Goal: Information Seeking & Learning: Learn about a topic

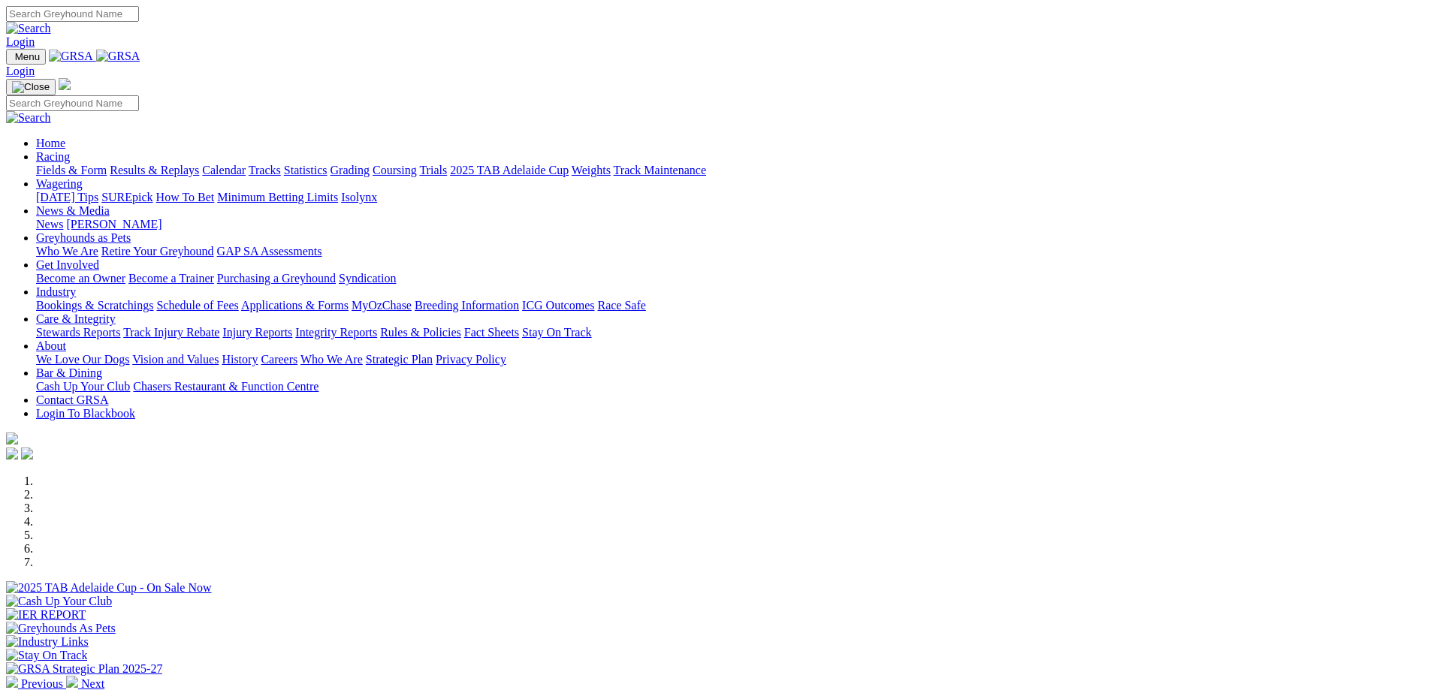
scroll to position [451, 0]
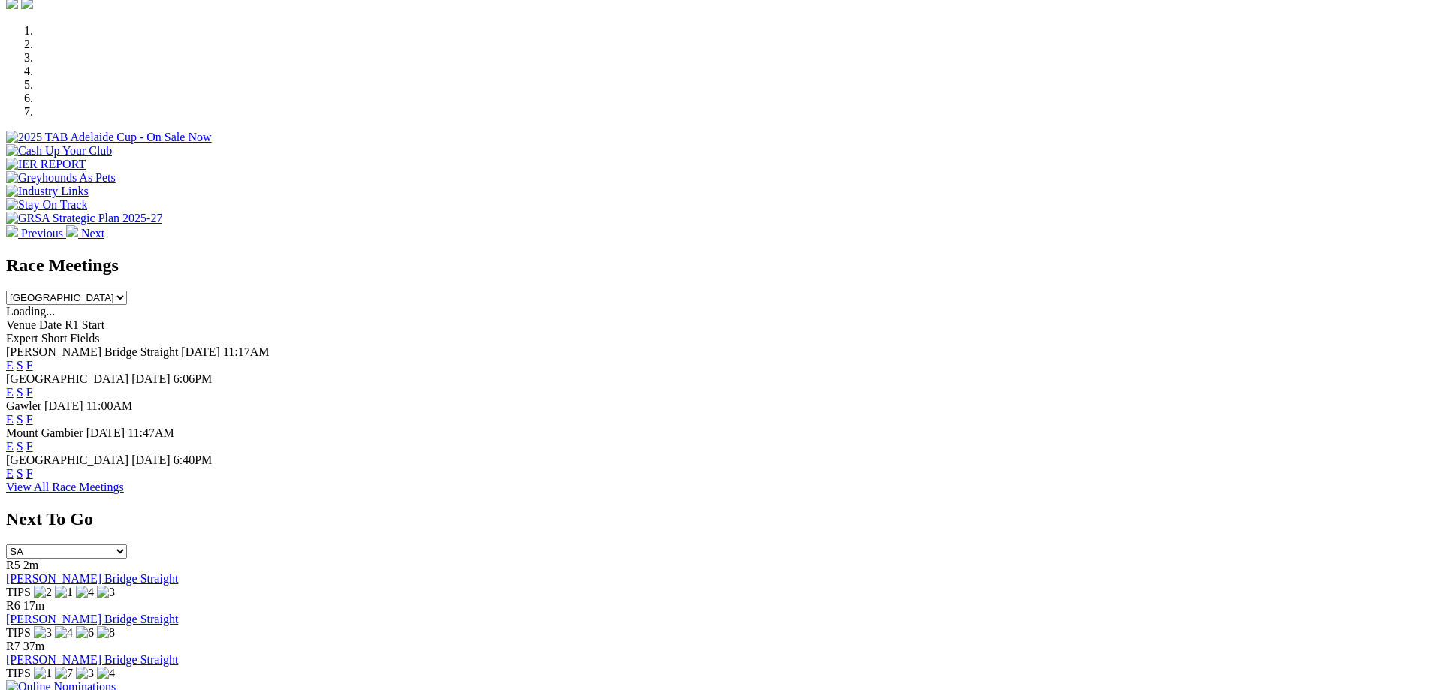
click at [33, 359] on link "F" at bounding box center [29, 365] width 7 height 13
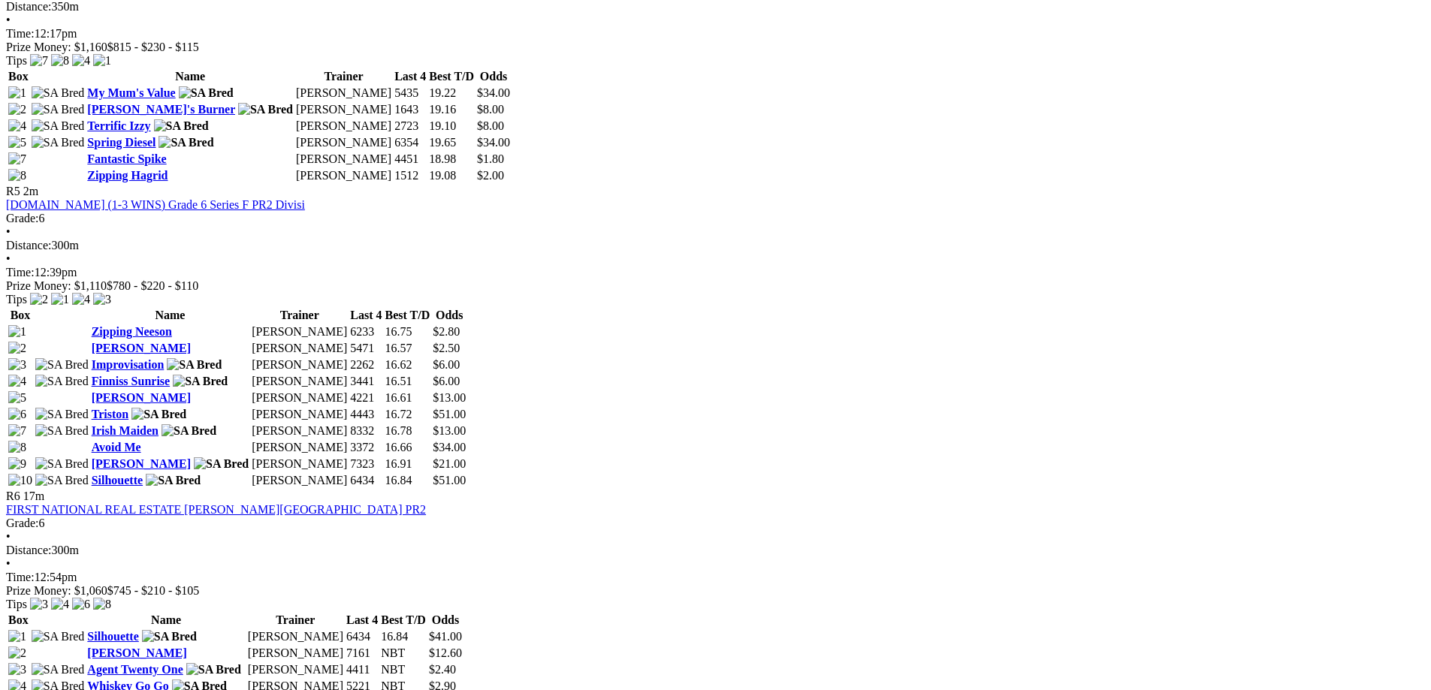
scroll to position [1652, 0]
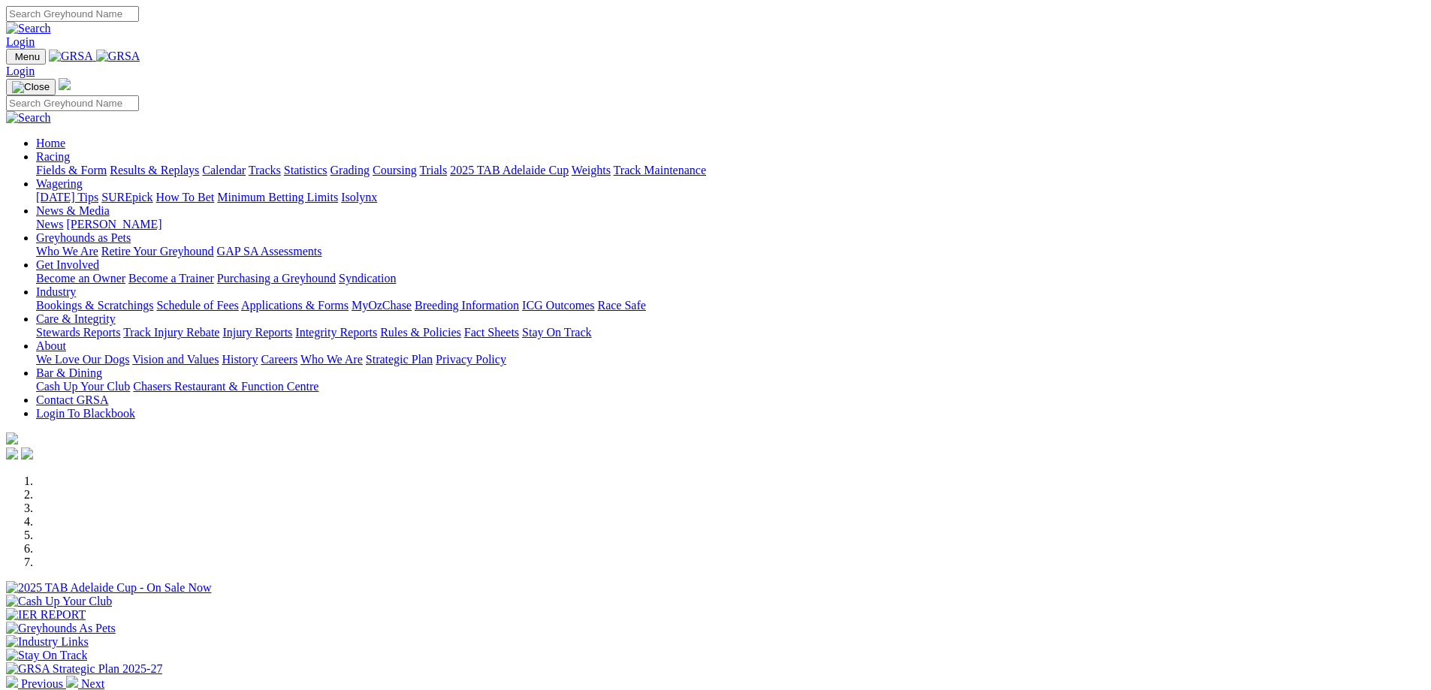
scroll to position [225, 0]
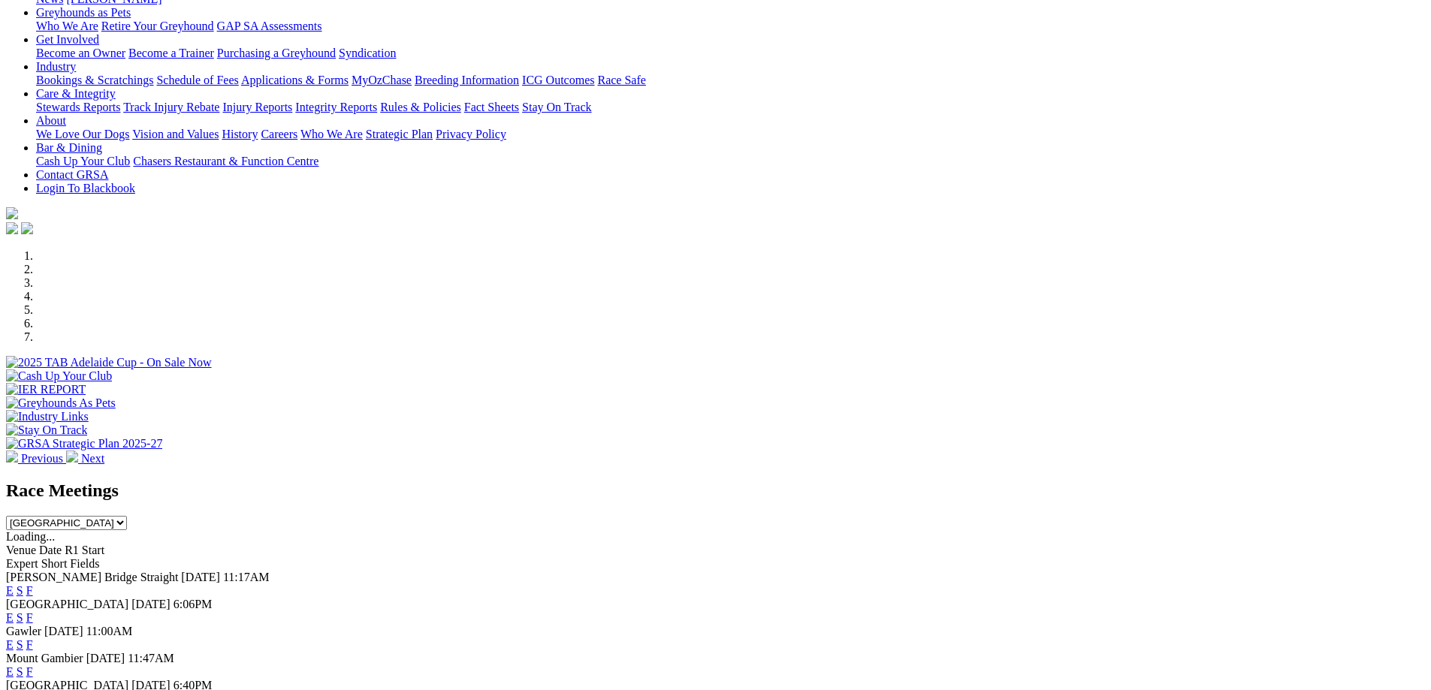
click at [33, 584] on link "F" at bounding box center [29, 590] width 7 height 13
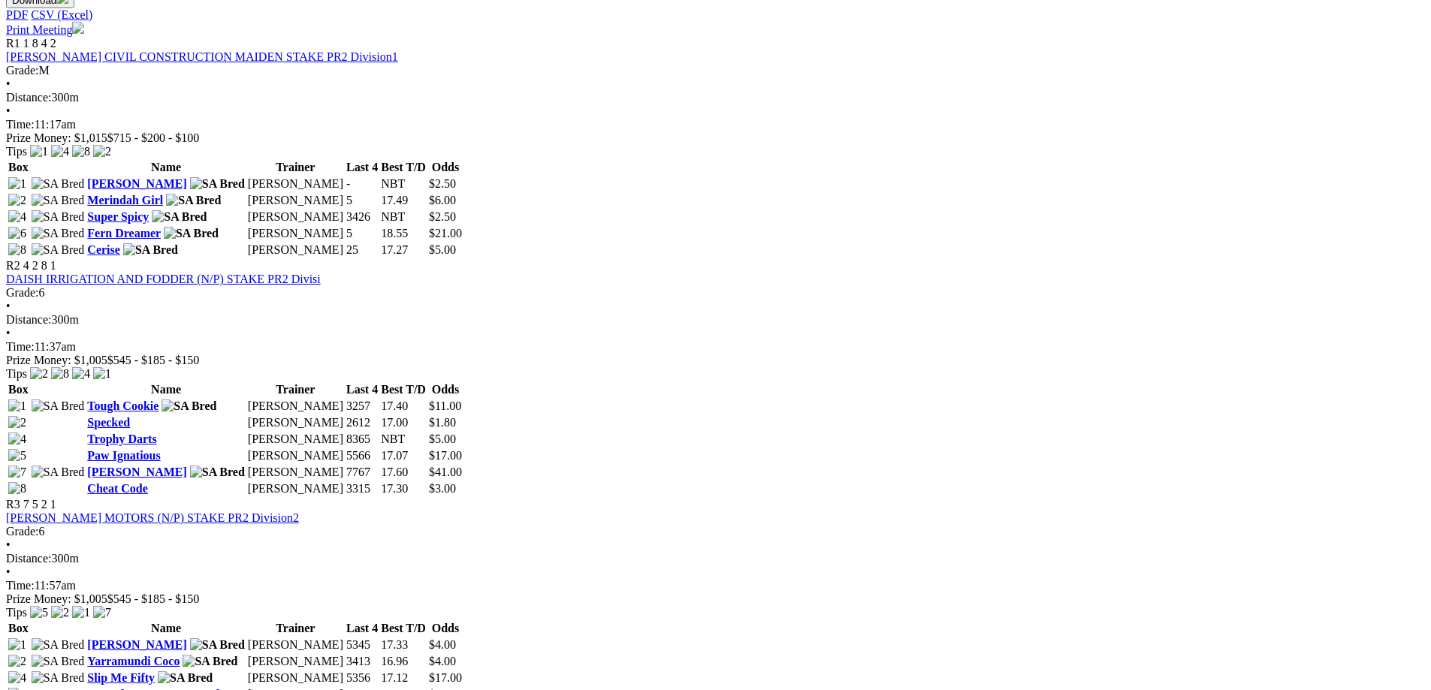
scroll to position [751, 0]
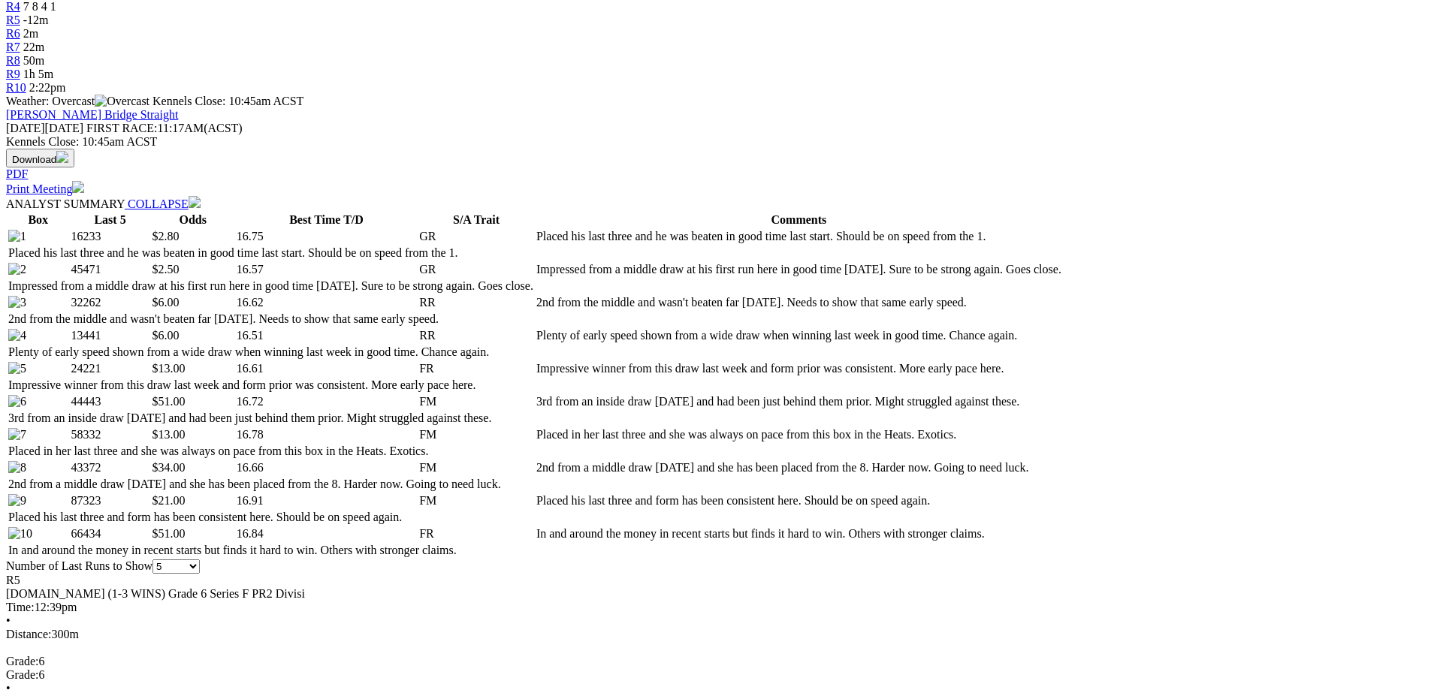
scroll to position [75, 0]
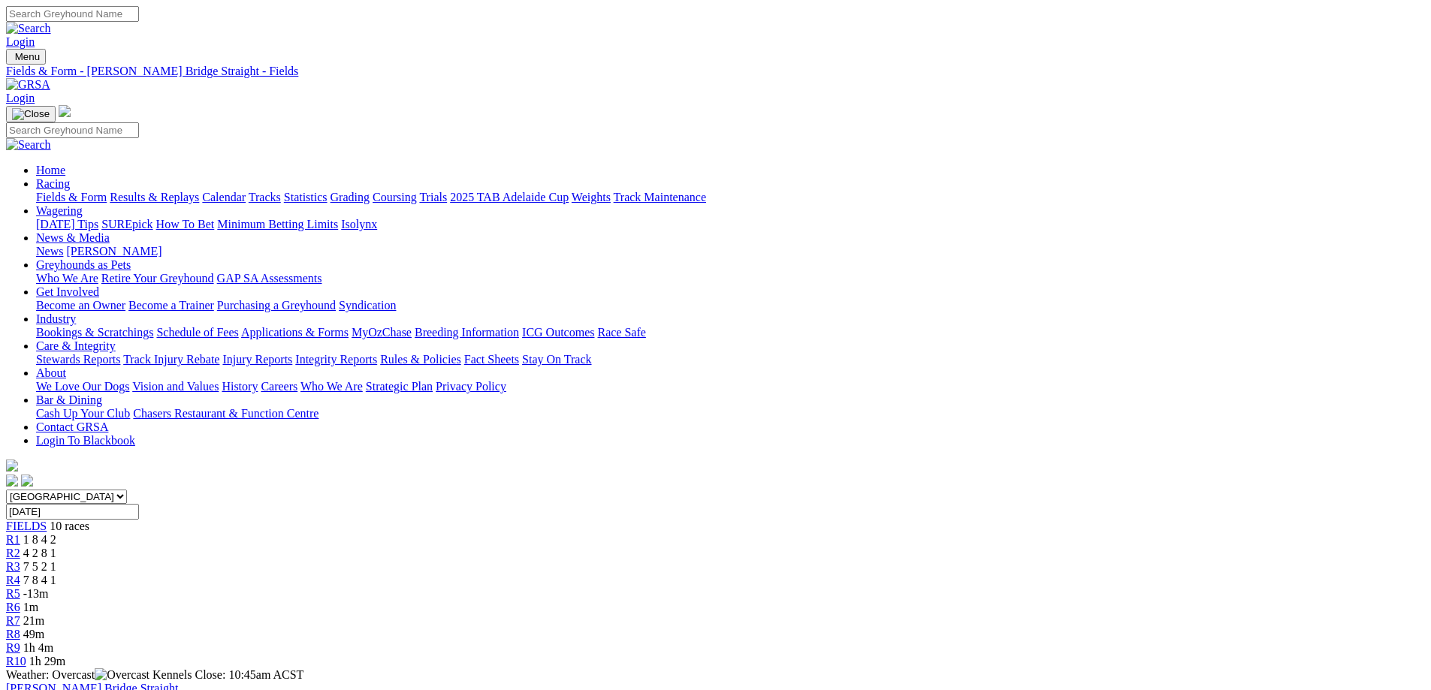
click at [49, 587] on span "-13m" at bounding box center [36, 593] width 26 height 13
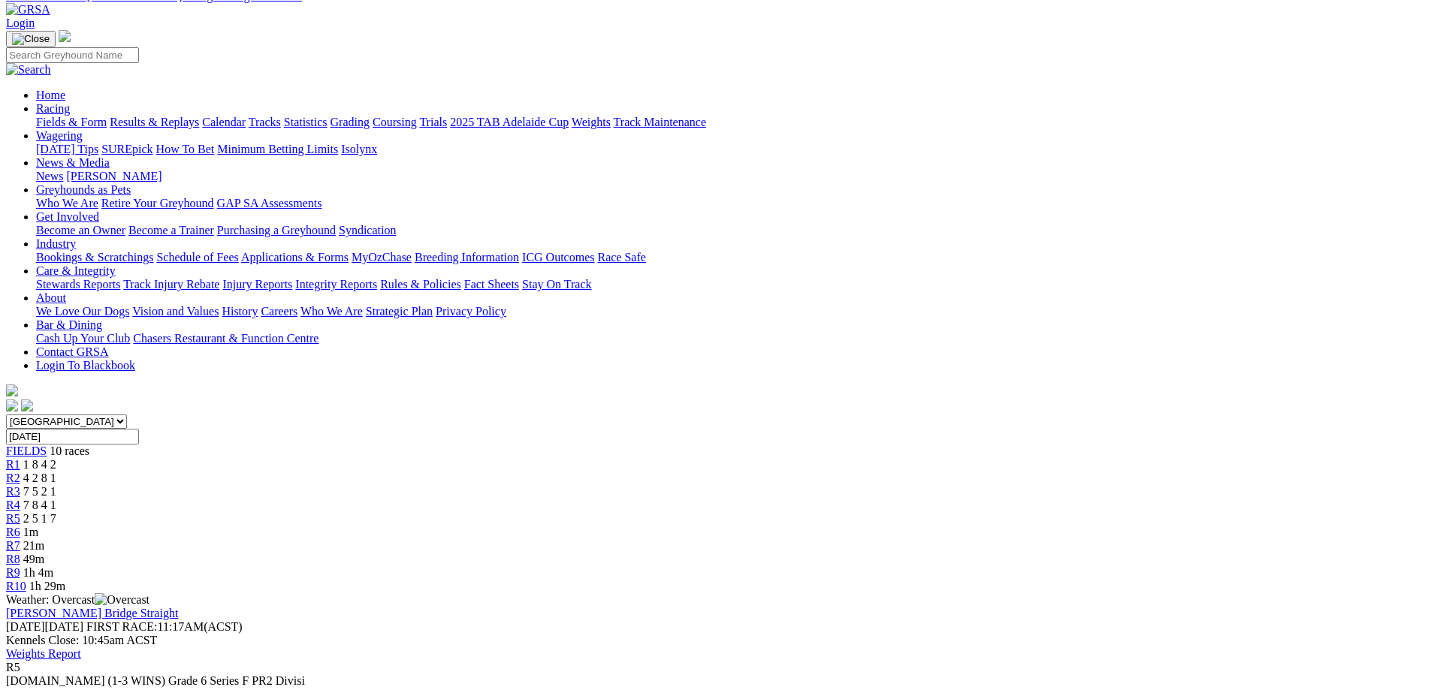
scroll to position [300, 0]
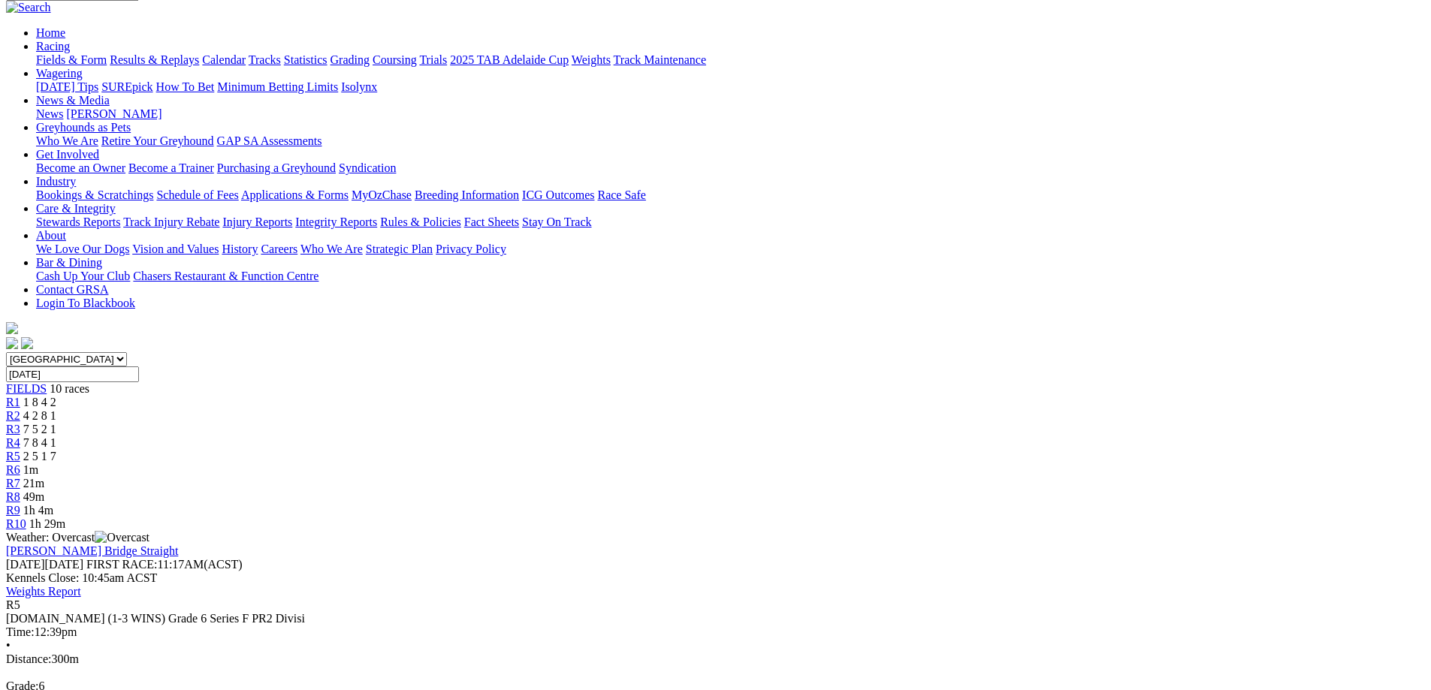
scroll to position [0, 0]
